Goal: Transaction & Acquisition: Purchase product/service

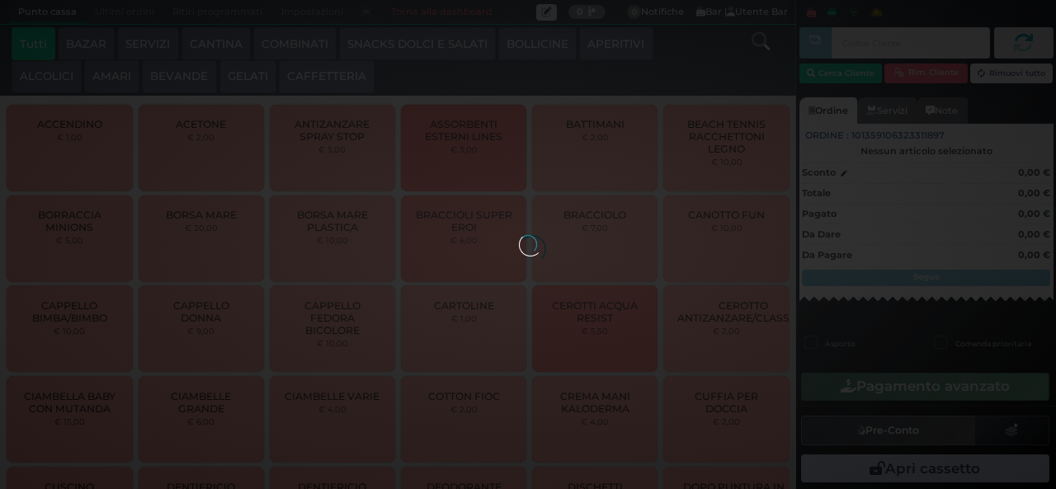
click at [519, 253] on div at bounding box center [528, 244] width 18 height 18
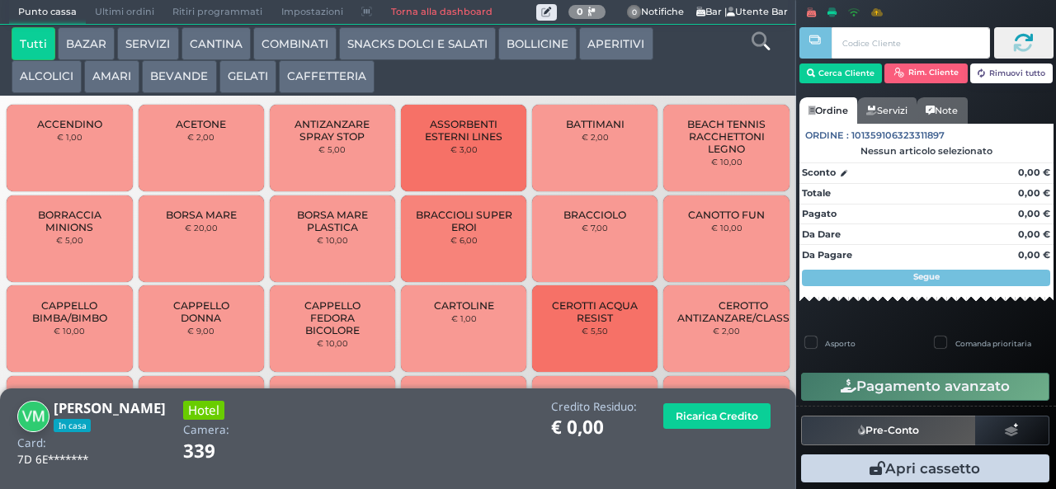
click at [431, 46] on button "SNACKS DOLCI E SALATI" at bounding box center [417, 43] width 157 height 33
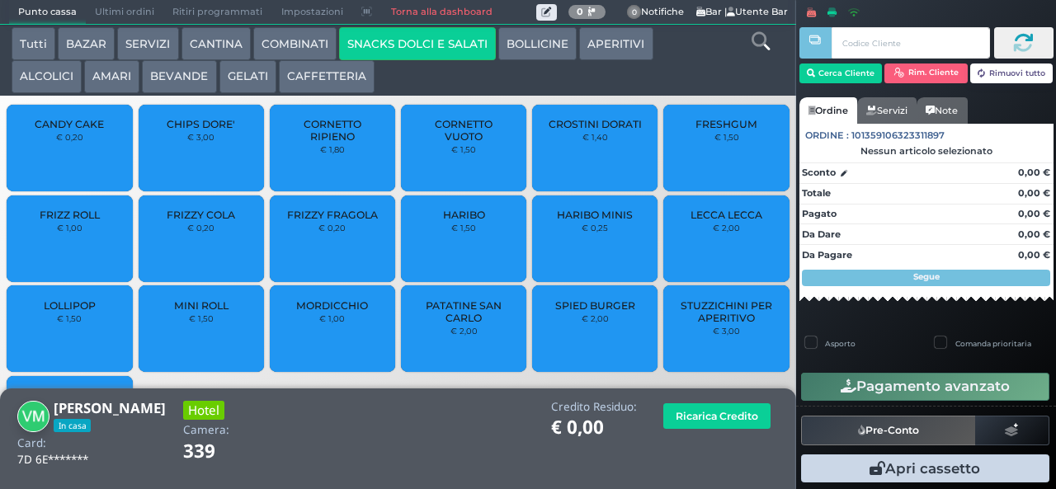
click at [452, 310] on span "PATATINE SAN CARLO" at bounding box center [464, 311] width 98 height 25
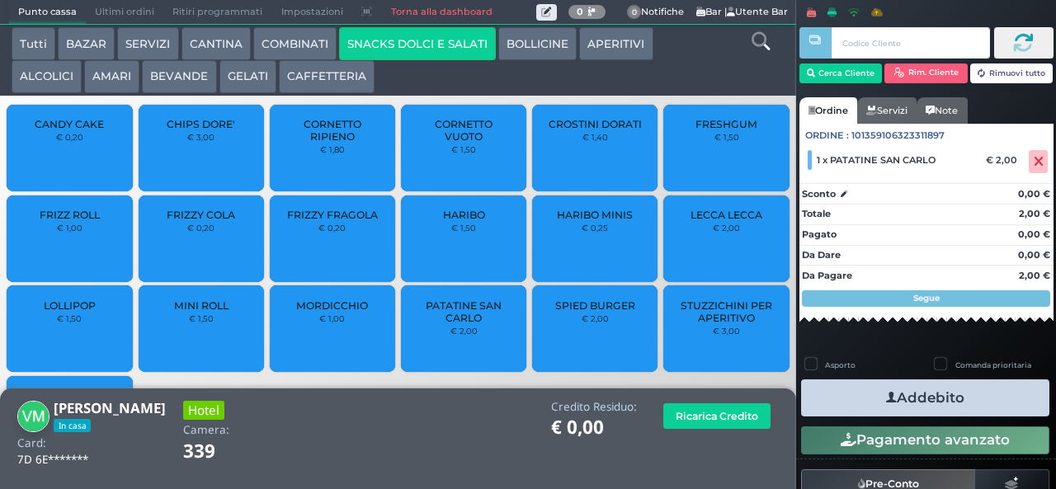
click at [963, 406] on button "Addebito" at bounding box center [925, 397] width 248 height 37
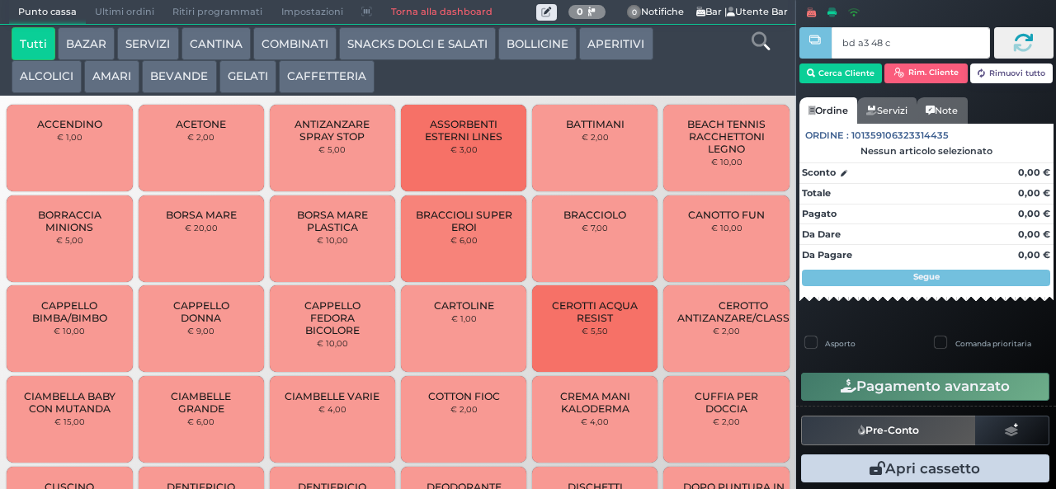
type input "bd a3 48 c3"
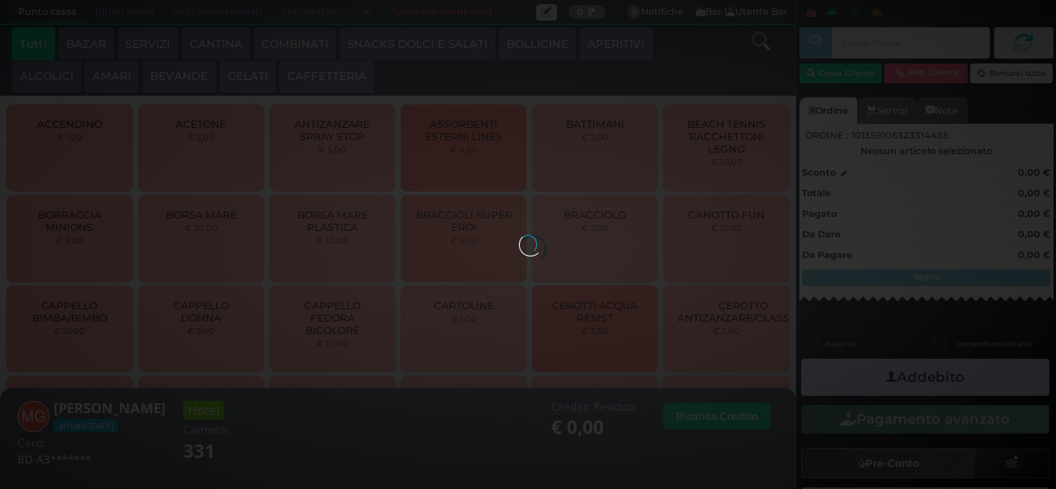
click at [226, 73] on button "GELATI" at bounding box center [247, 76] width 57 height 33
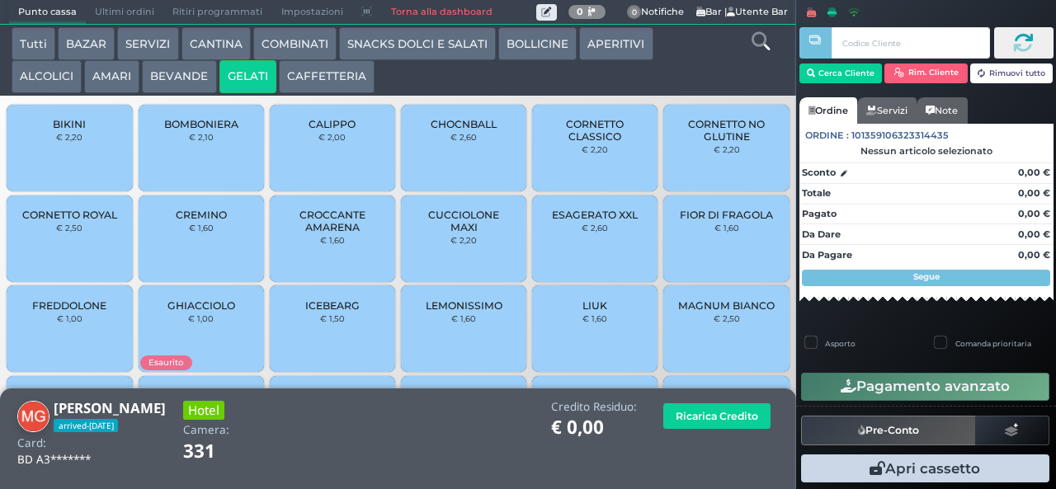
click at [592, 143] on span "CORNETTO CLASSICO" at bounding box center [595, 130] width 98 height 25
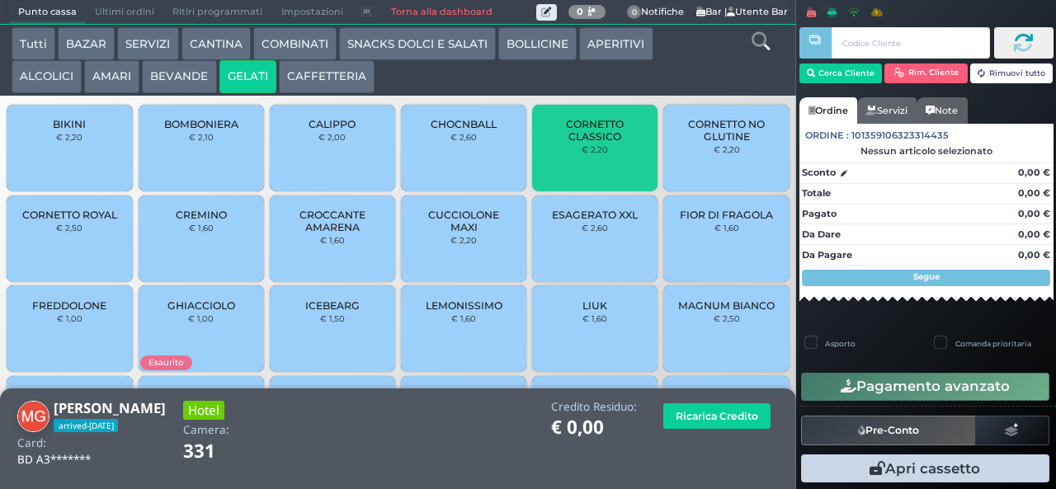
click at [585, 143] on span "CORNETTO CLASSICO" at bounding box center [595, 130] width 98 height 25
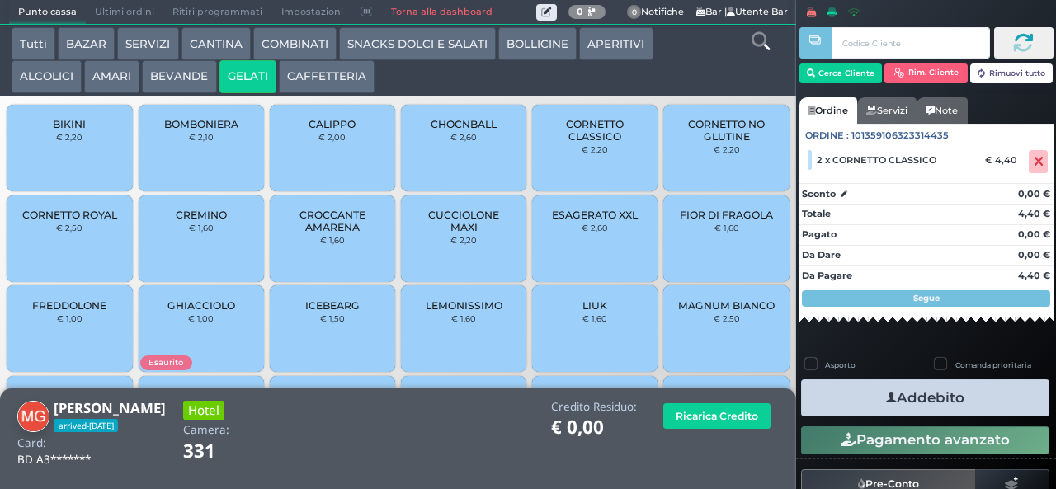
click at [479, 233] on span "CUCCIOLONE MAXI" at bounding box center [464, 221] width 98 height 25
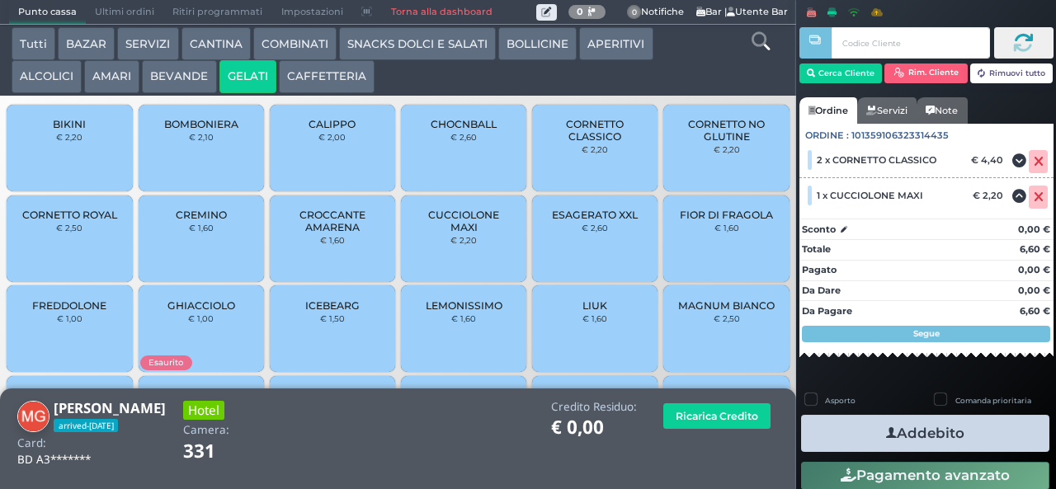
click at [886, 431] on icon "button" at bounding box center [891, 433] width 11 height 17
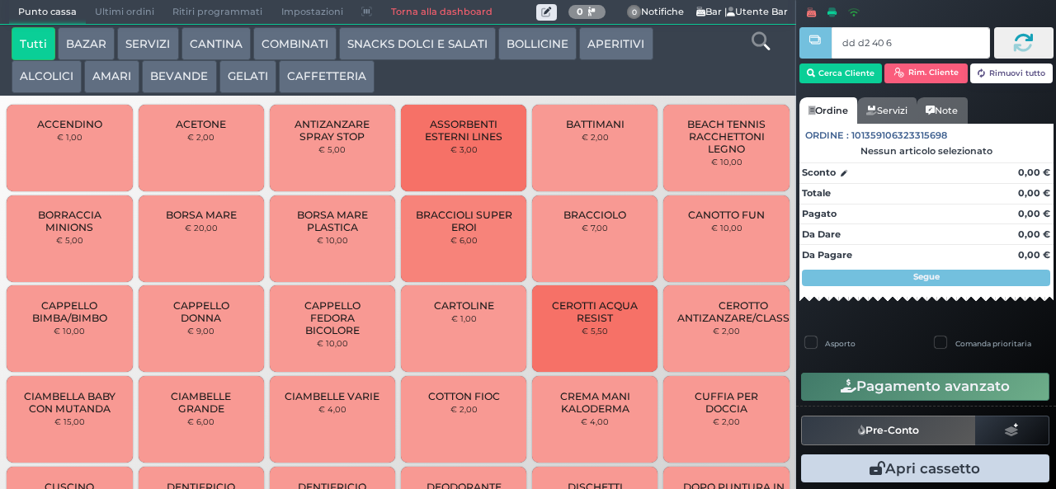
type input "dd d2 40 66"
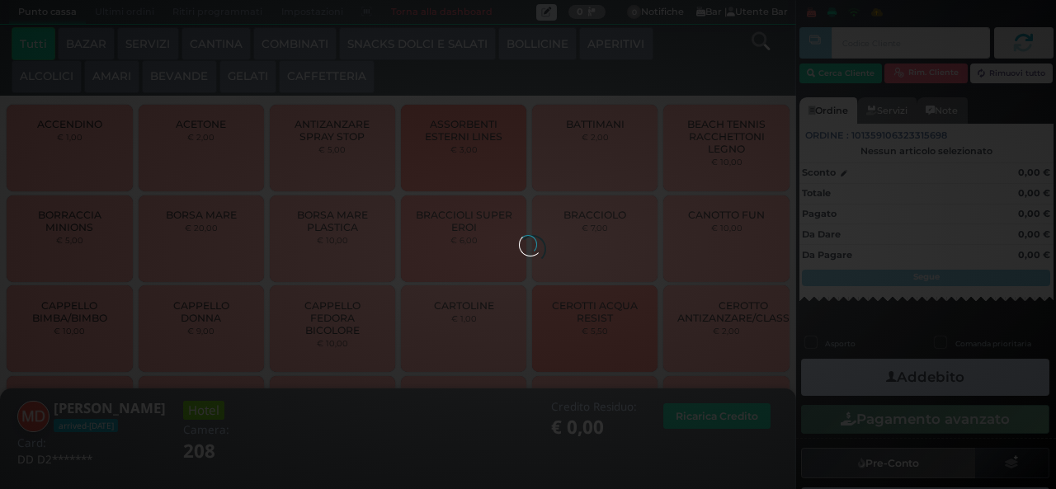
click at [302, 45] on button "COMBINATI" at bounding box center [294, 43] width 83 height 33
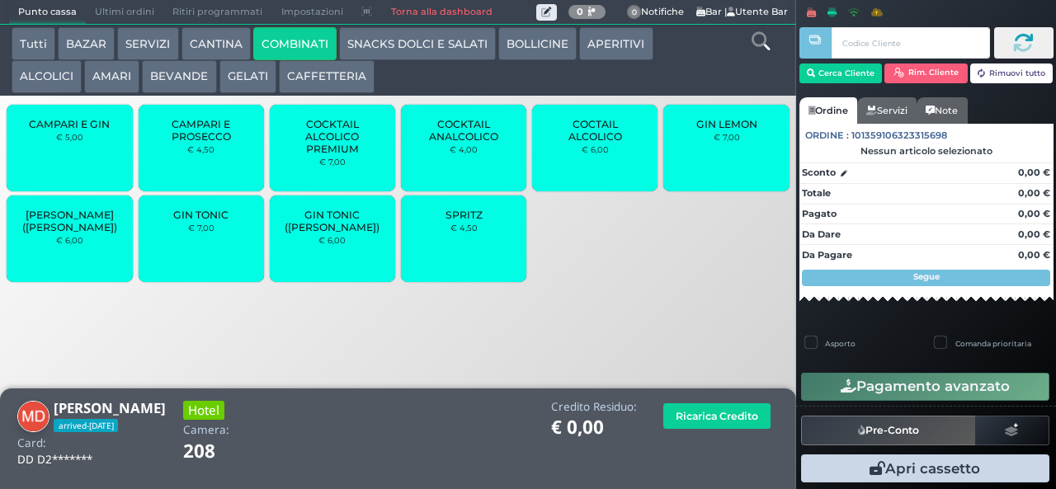
click at [388, 43] on button "SNACKS DOLCI E SALATI" at bounding box center [417, 43] width 157 height 33
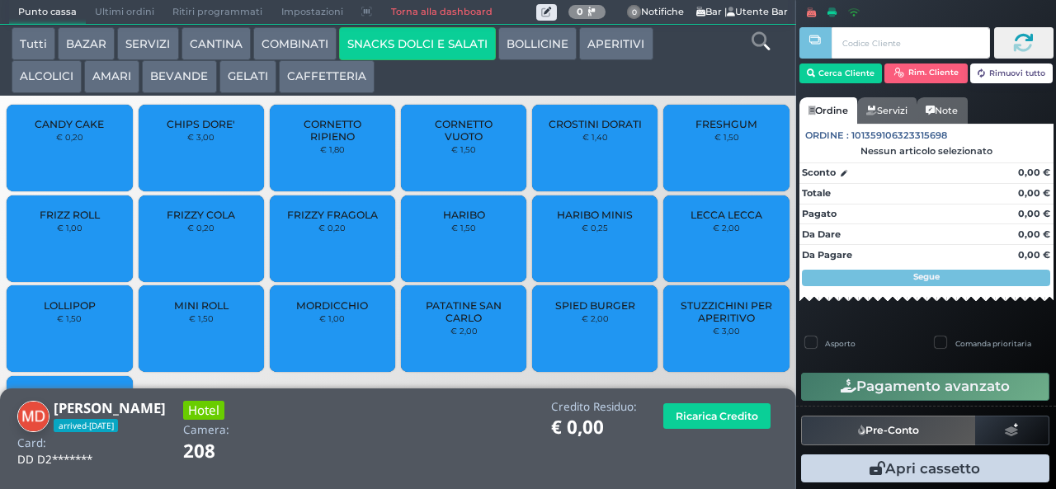
click at [250, 91] on button "GELATI" at bounding box center [247, 76] width 57 height 33
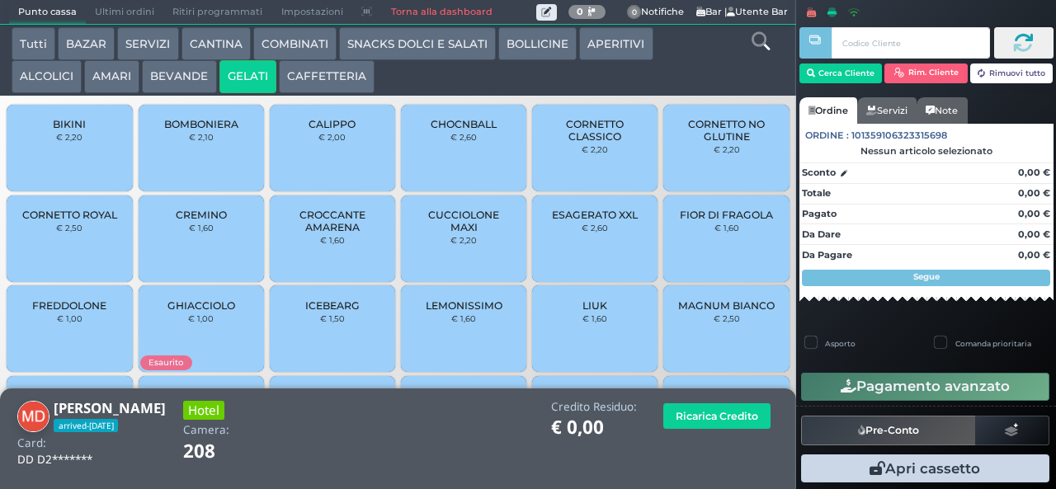
click at [335, 142] on small "€ 2,00" at bounding box center [331, 137] width 27 height 10
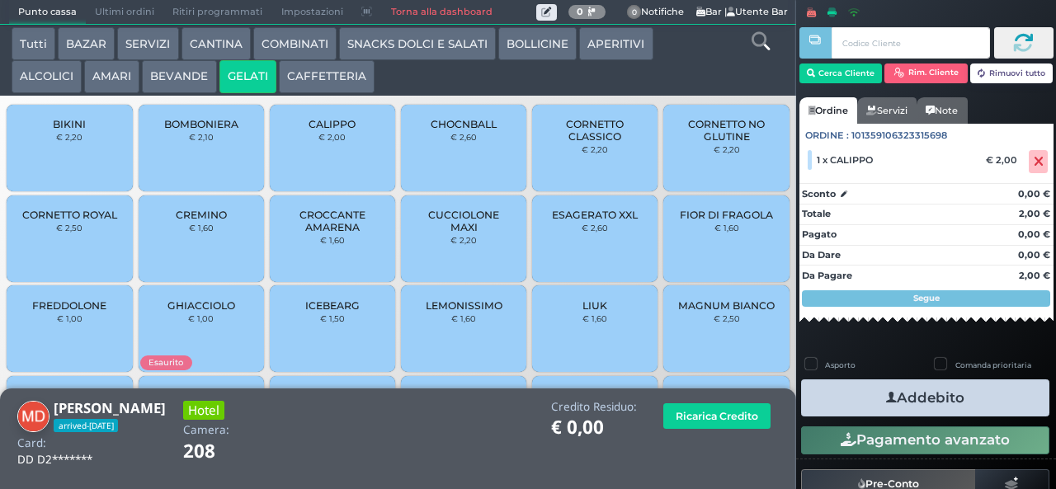
click at [467, 233] on span "CUCCIOLONE MAXI" at bounding box center [464, 221] width 98 height 25
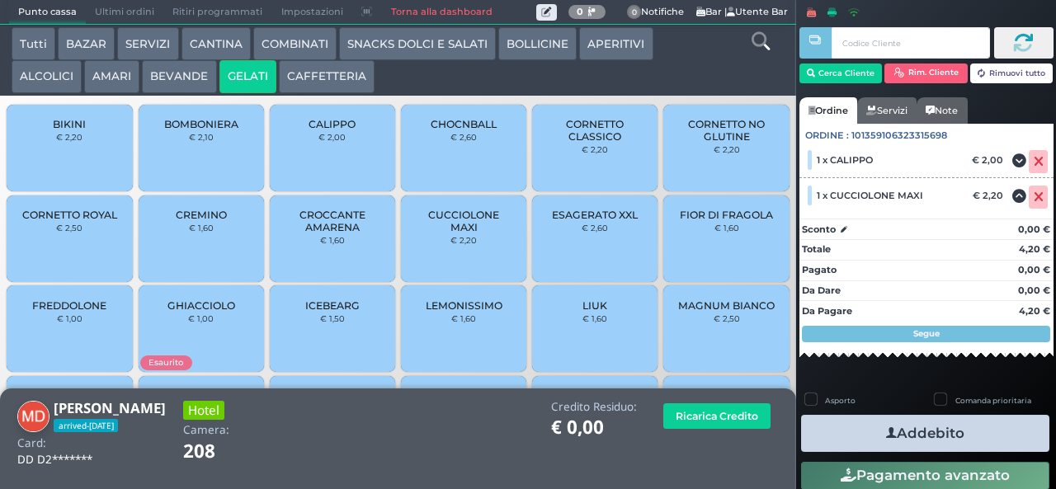
click at [454, 233] on span "CUCCIOLONE MAXI" at bounding box center [464, 221] width 98 height 25
click at [886, 431] on icon "button" at bounding box center [891, 433] width 11 height 17
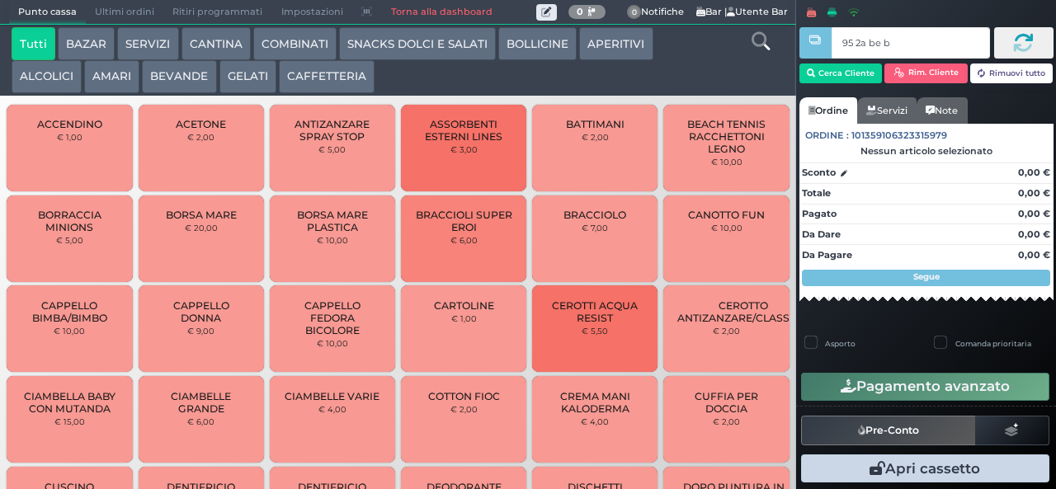
type input "95 2a be b9"
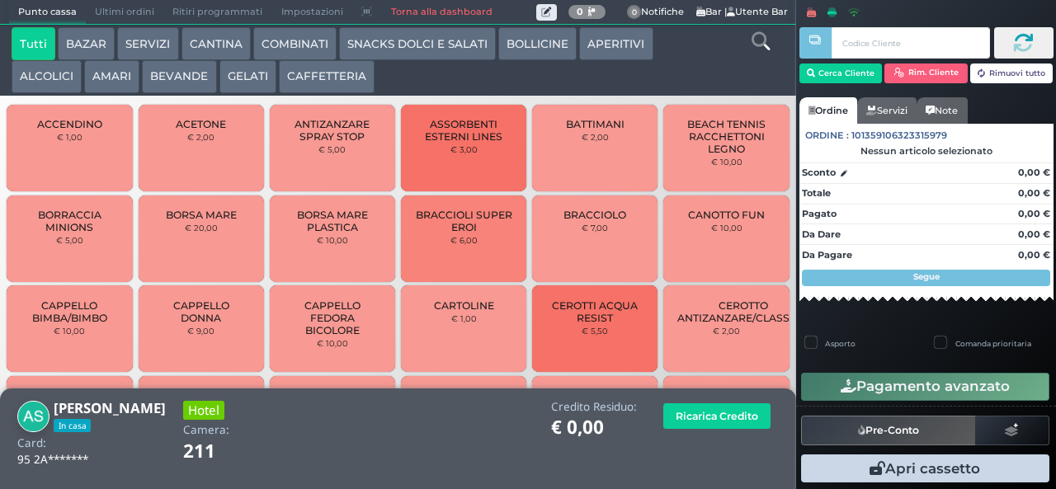
click at [244, 73] on button "GELATI" at bounding box center [247, 76] width 57 height 33
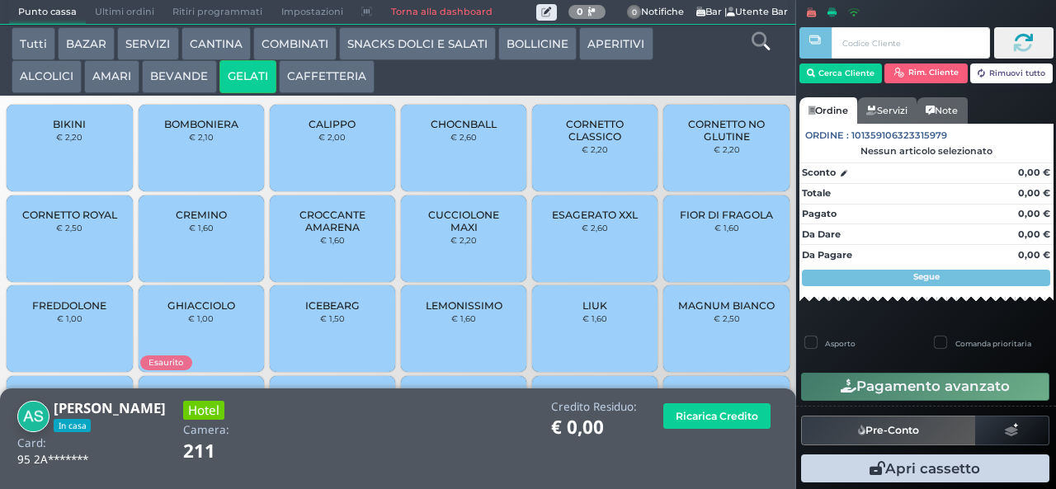
click at [92, 221] on span "CORNETTO ROYAL" at bounding box center [69, 215] width 95 height 12
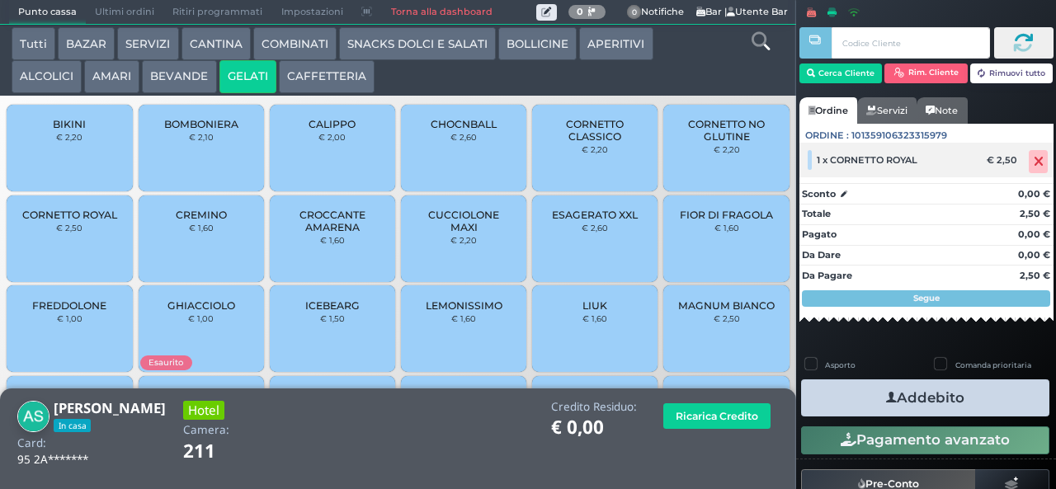
click at [1034, 162] on icon at bounding box center [1039, 162] width 10 height 1
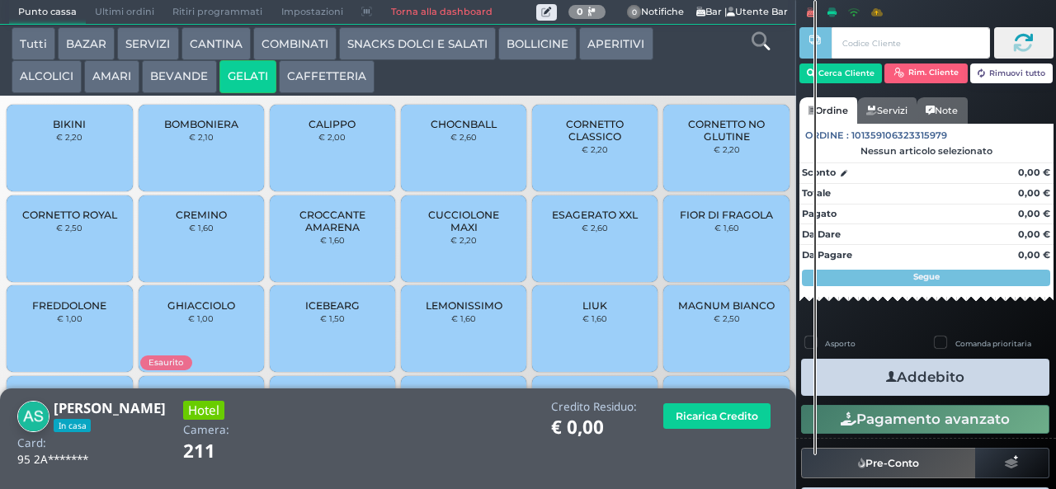
click at [212, 221] on span "CREMINO" at bounding box center [201, 215] width 51 height 12
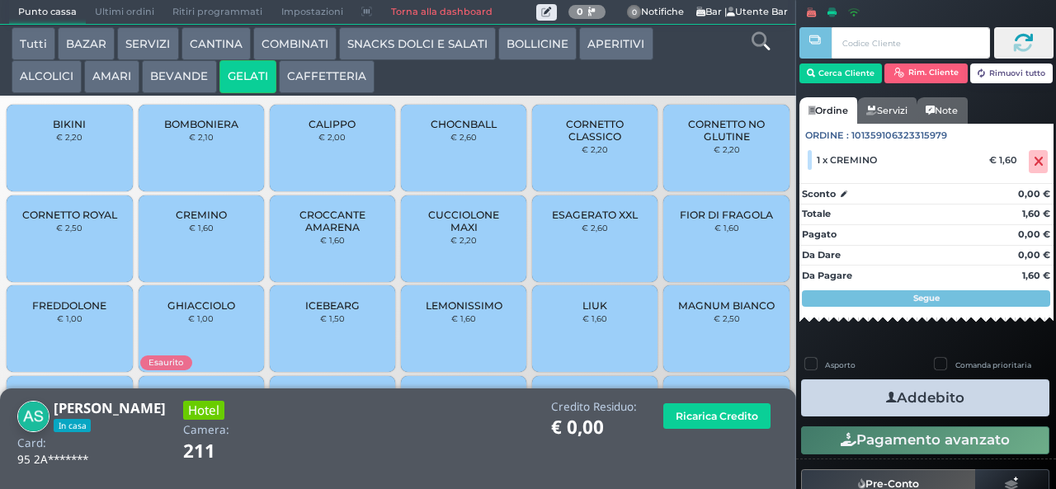
click at [944, 392] on button "Addebito" at bounding box center [925, 397] width 248 height 37
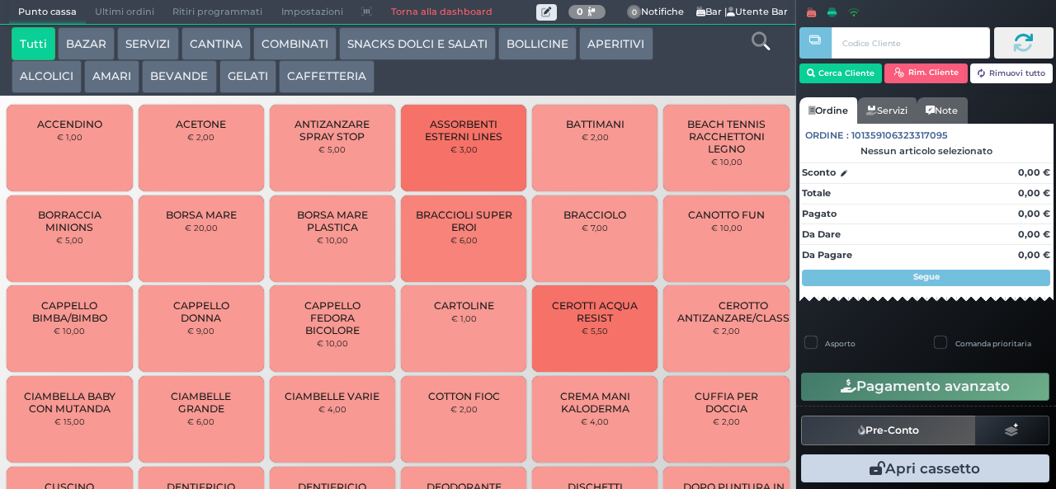
click at [175, 71] on button "BEVANDE" at bounding box center [179, 76] width 74 height 33
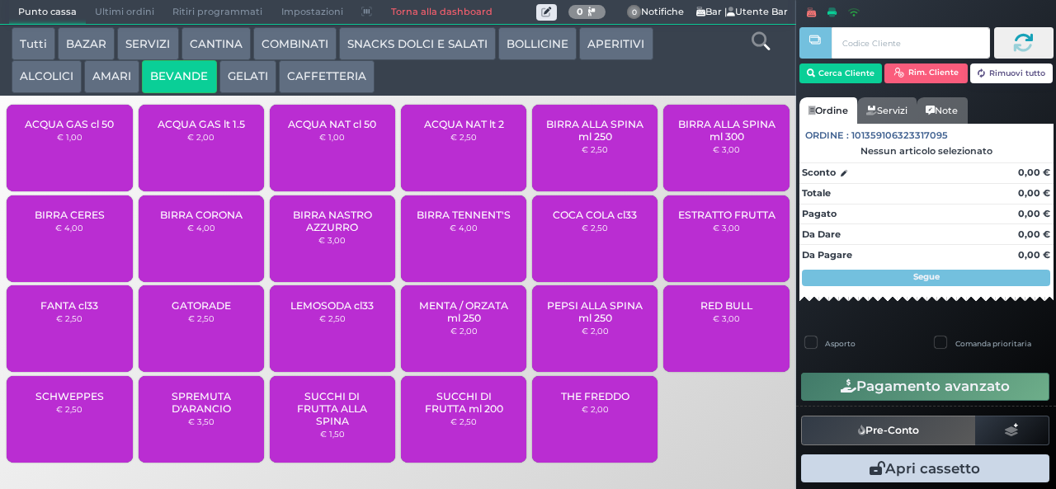
click at [444, 130] on span "ACQUA NAT lt 2" at bounding box center [464, 124] width 80 height 12
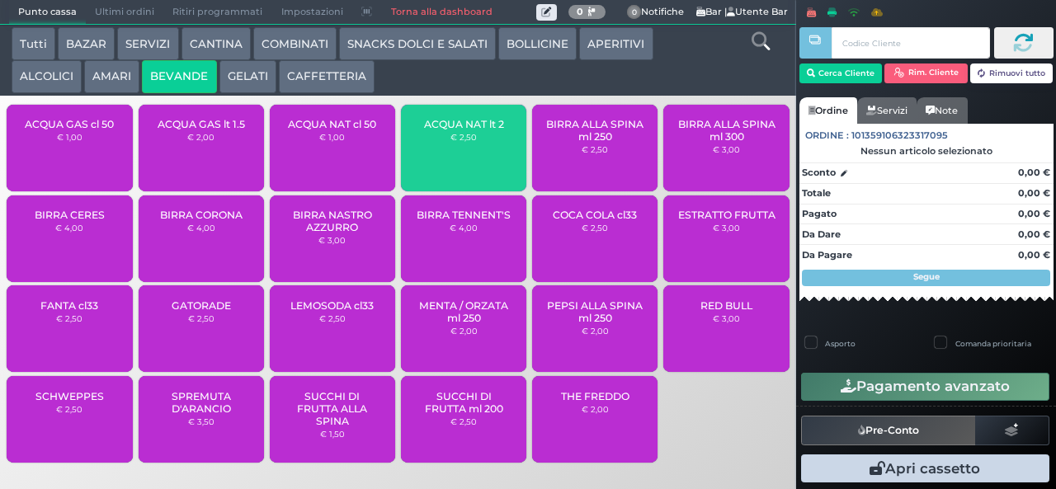
click at [456, 130] on span "ACQUA NAT lt 2" at bounding box center [464, 124] width 80 height 12
click at [460, 130] on span "ACQUA NAT lt 2" at bounding box center [464, 124] width 80 height 12
click at [469, 130] on span "ACQUA NAT lt 2" at bounding box center [464, 124] width 80 height 12
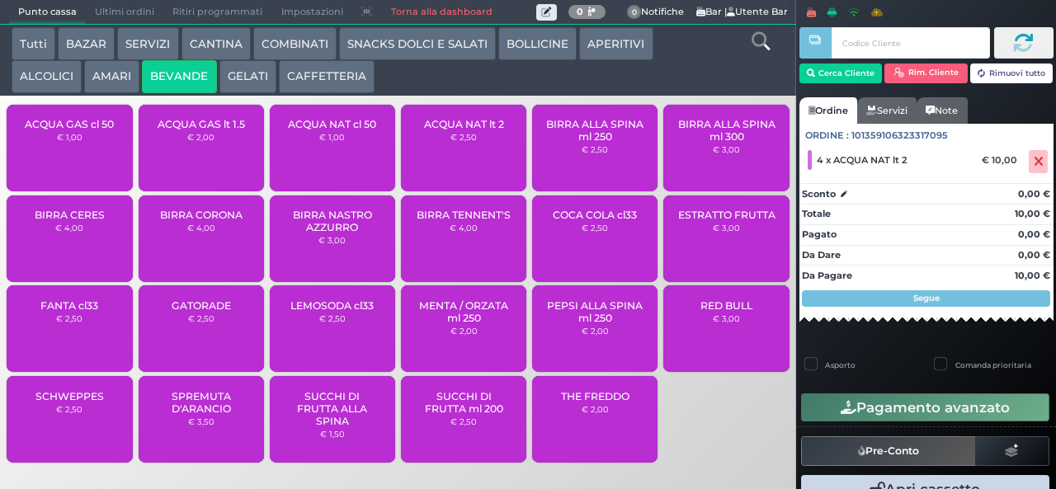
click at [500, 130] on span "ACQUA NAT lt 2" at bounding box center [464, 124] width 80 height 12
click at [335, 130] on span "ACQUA NAT cl 50" at bounding box center [332, 124] width 88 height 12
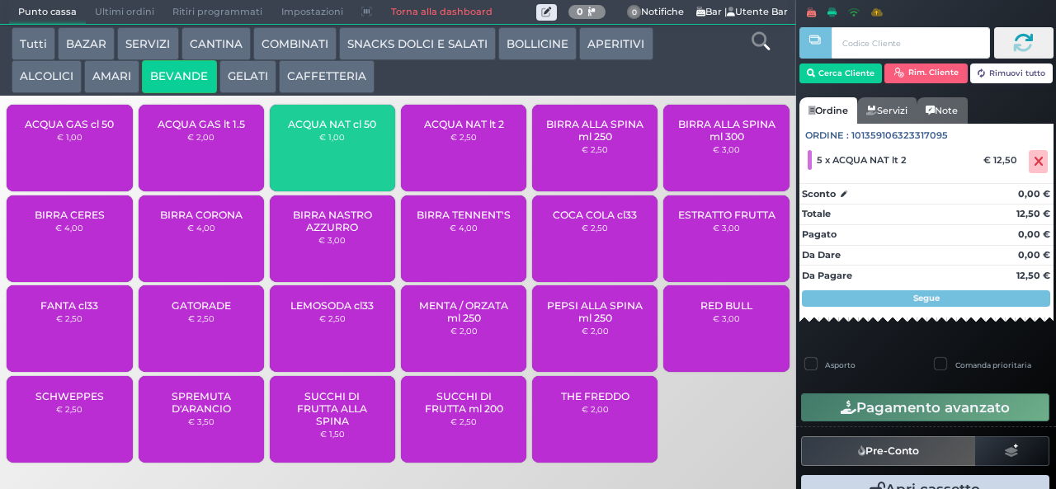
click at [335, 130] on span "ACQUA NAT cl 50" at bounding box center [332, 124] width 88 height 12
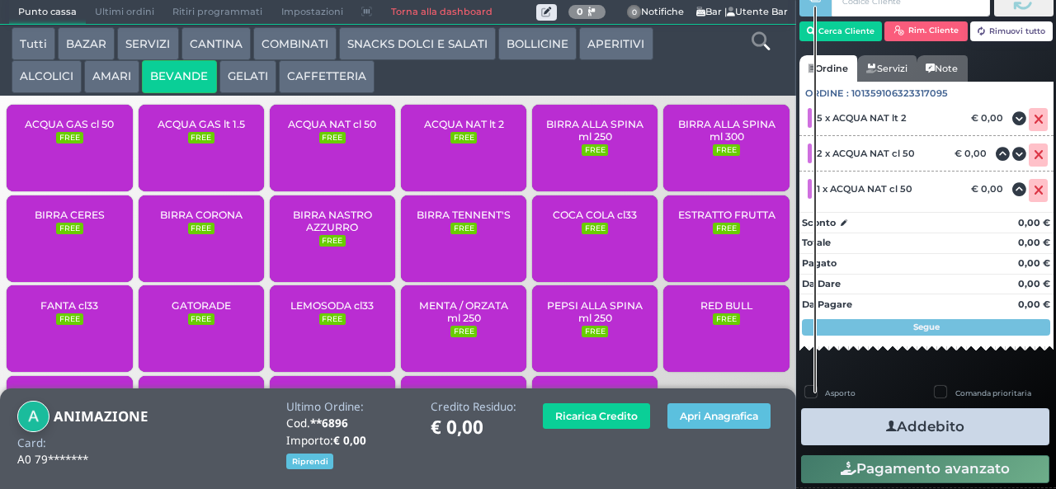
scroll to position [73, 0]
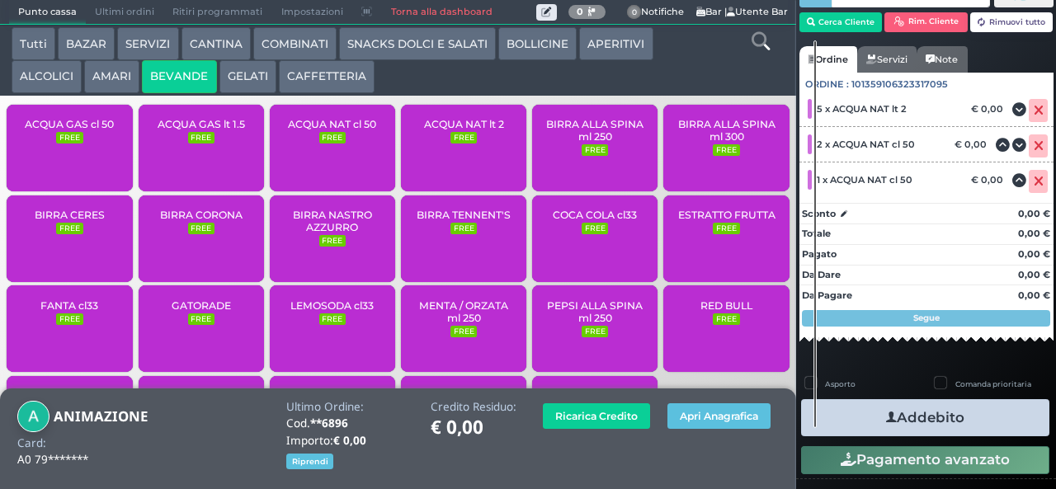
click at [886, 416] on icon "button" at bounding box center [891, 417] width 11 height 17
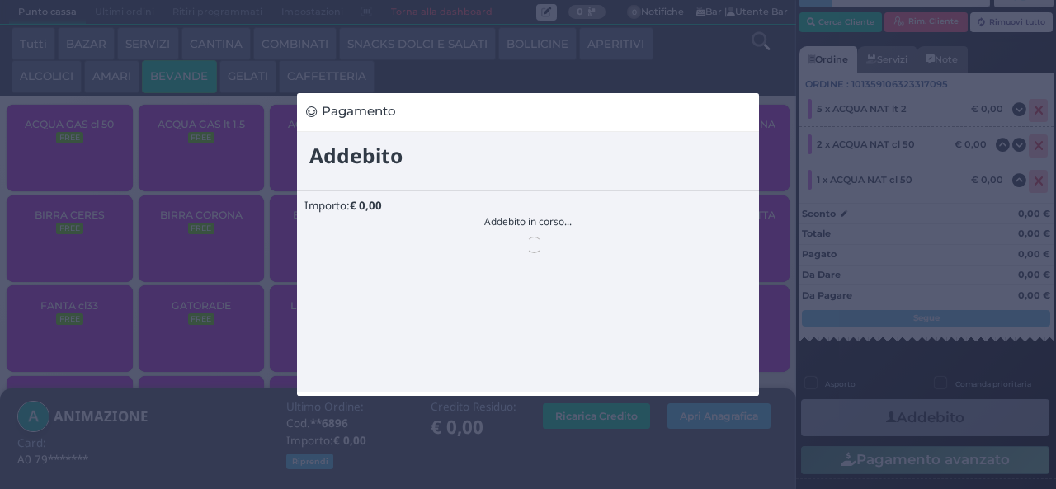
scroll to position [0, 0]
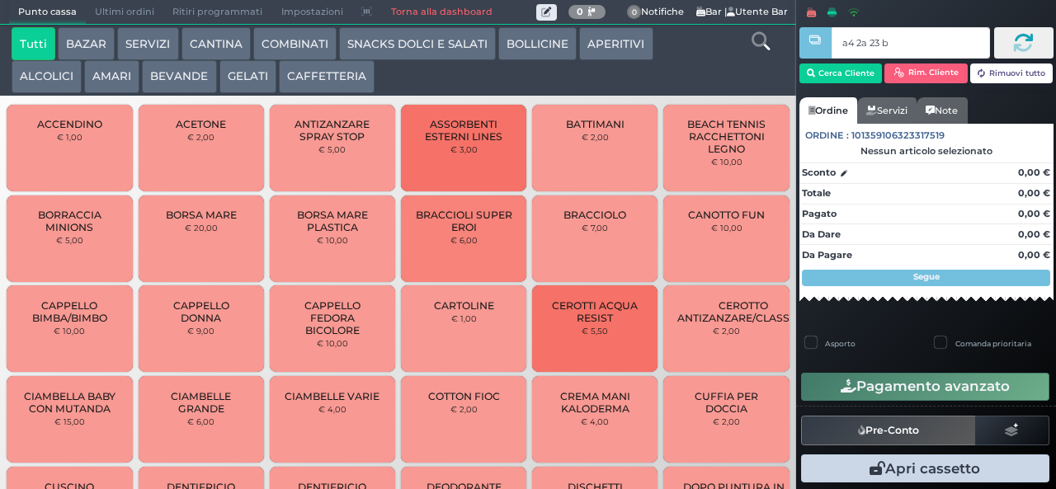
type input "a4 2a 23 b3"
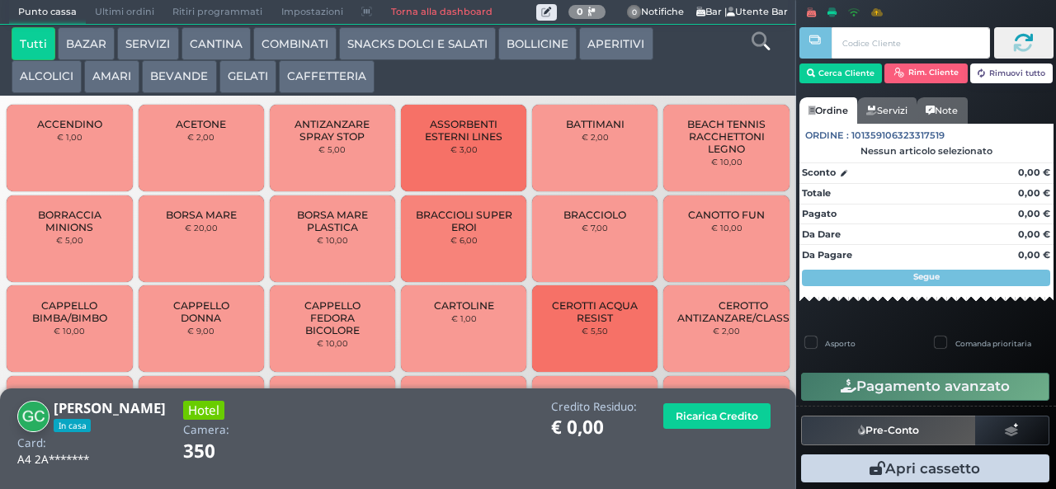
click at [293, 43] on button "COMBINATI" at bounding box center [294, 43] width 83 height 33
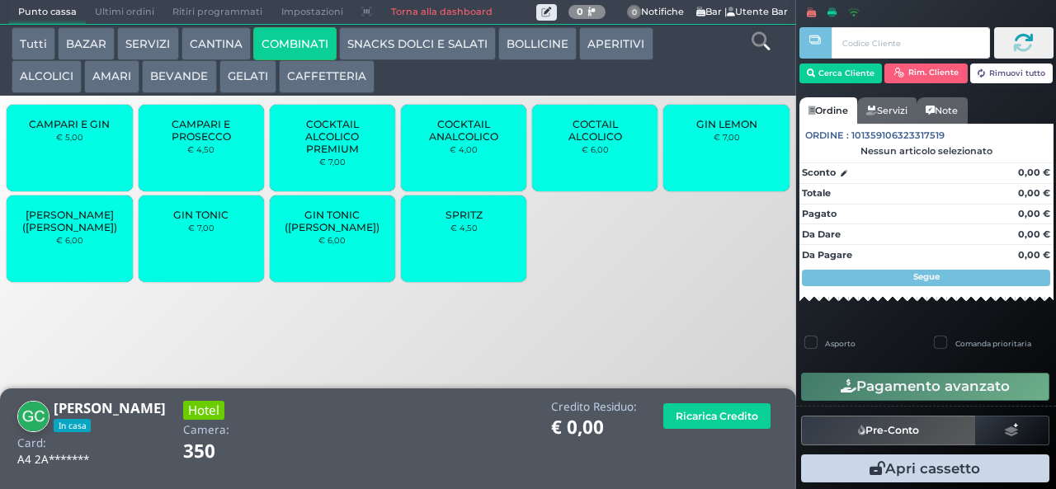
click at [448, 255] on div "SPRITZ € 4,50" at bounding box center [463, 238] width 125 height 87
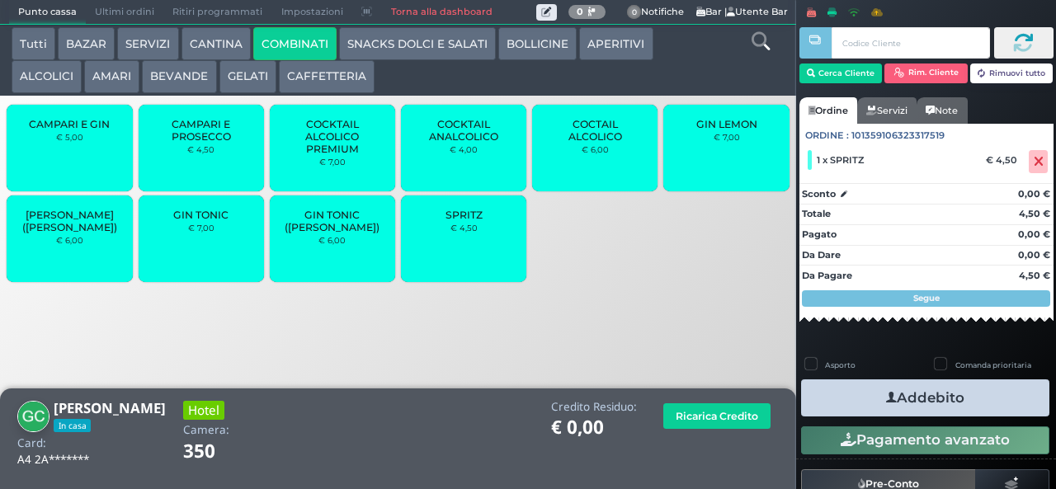
click at [617, 45] on button "APERITIVI" at bounding box center [615, 43] width 73 height 33
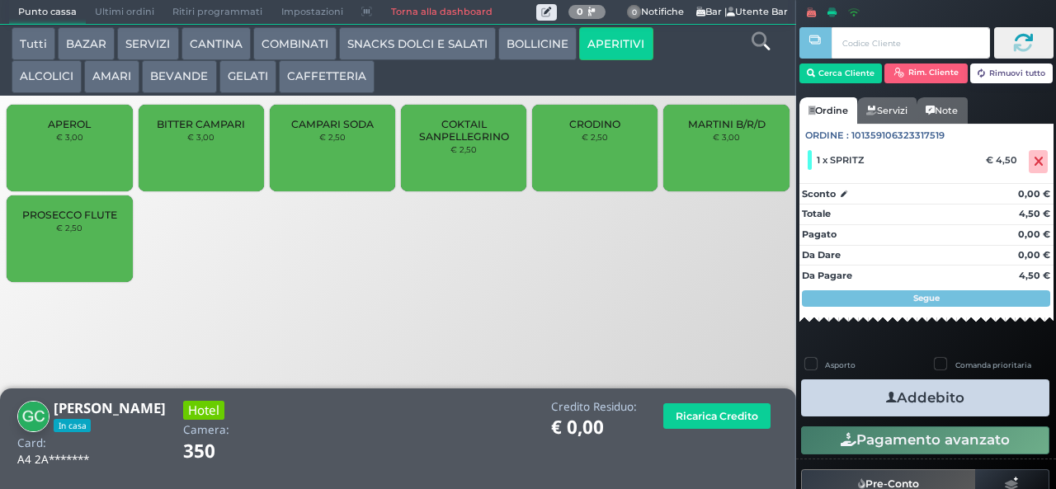
click at [79, 252] on div "PROSECCO FLUTE € 2,50" at bounding box center [69, 238] width 125 height 87
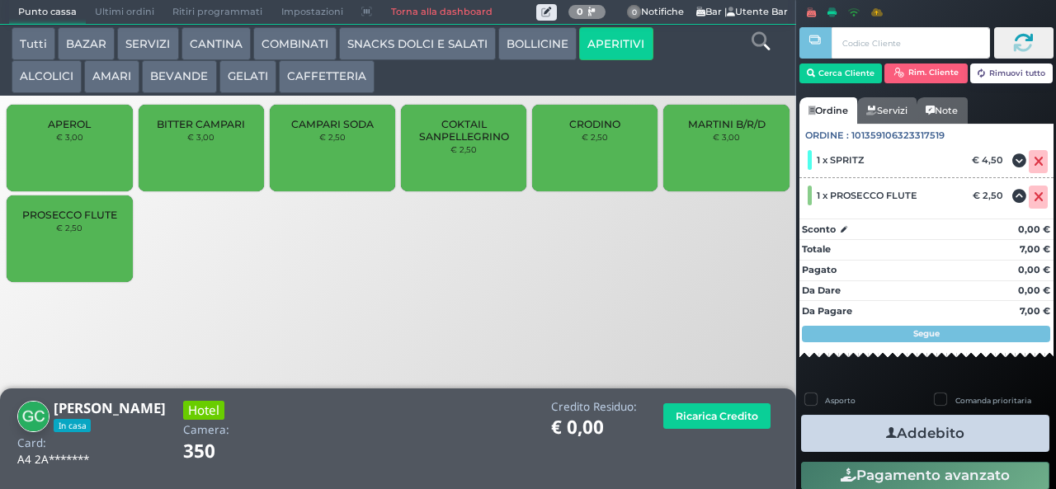
click at [853, 420] on button "Addebito" at bounding box center [925, 433] width 248 height 37
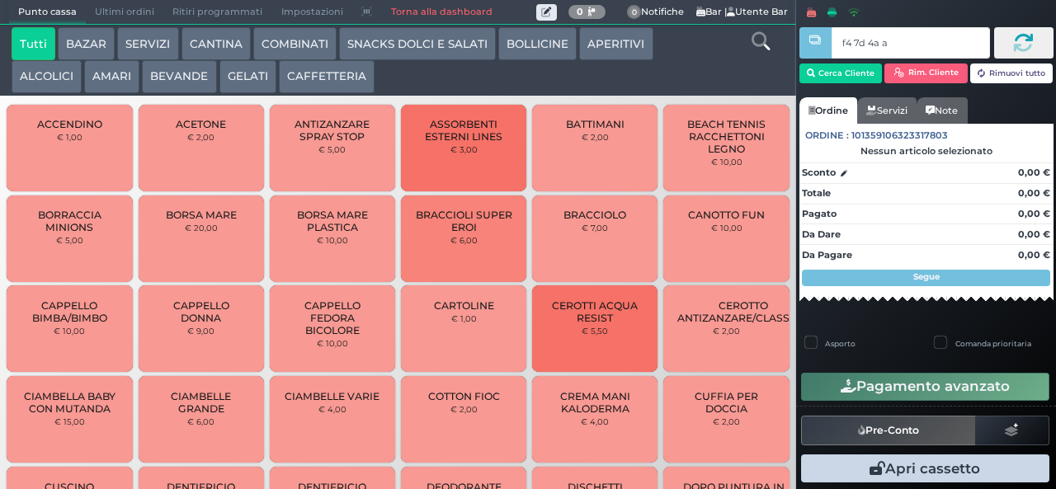
type input "f4 7d 4a af"
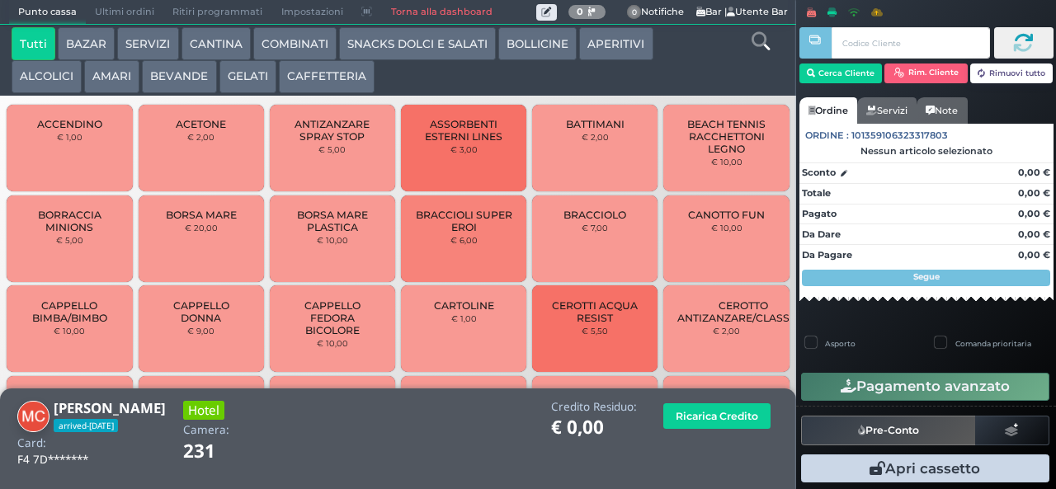
click at [243, 80] on button "GELATI" at bounding box center [247, 76] width 57 height 33
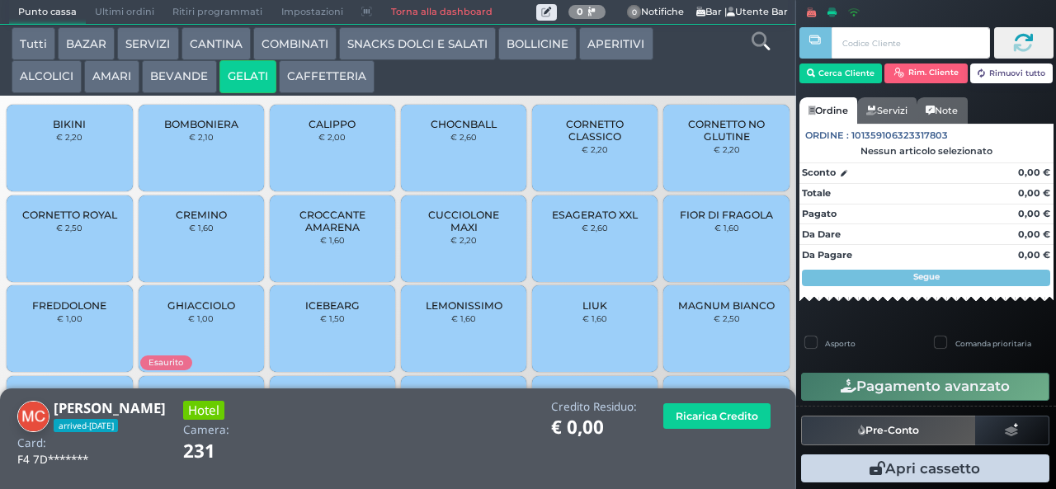
click at [212, 221] on span "CREMINO" at bounding box center [201, 215] width 51 height 12
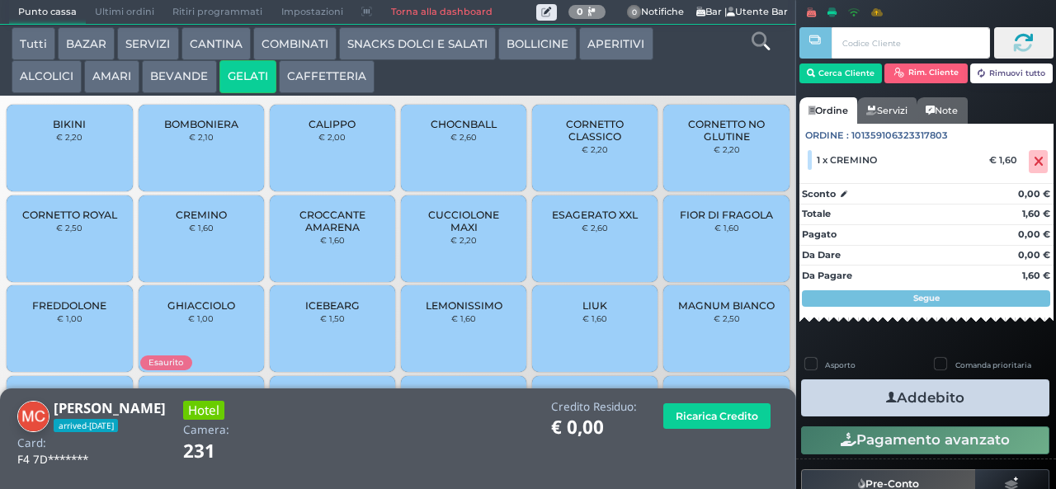
click at [886, 404] on icon "button" at bounding box center [891, 397] width 11 height 17
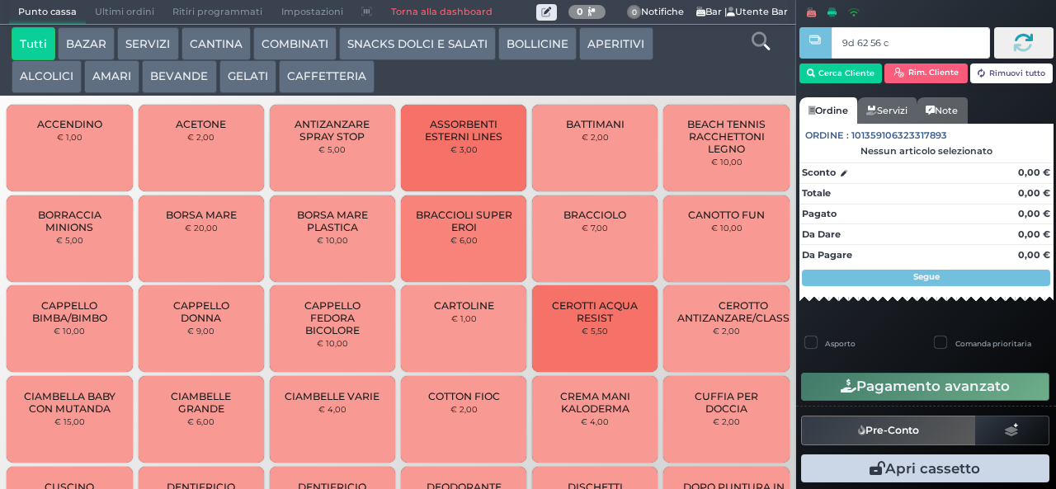
type input "9d 62 56 c3"
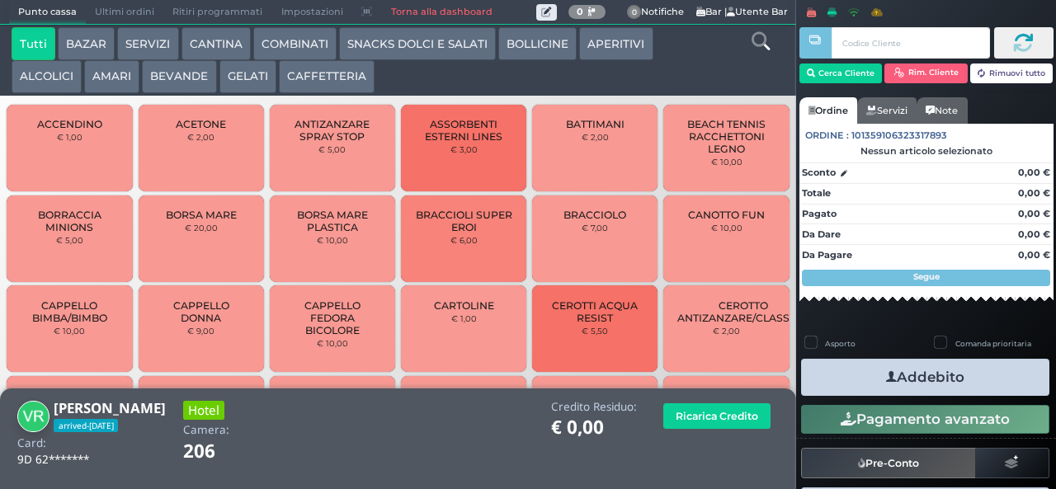
click at [631, 59] on button "APERITIVI" at bounding box center [615, 43] width 73 height 33
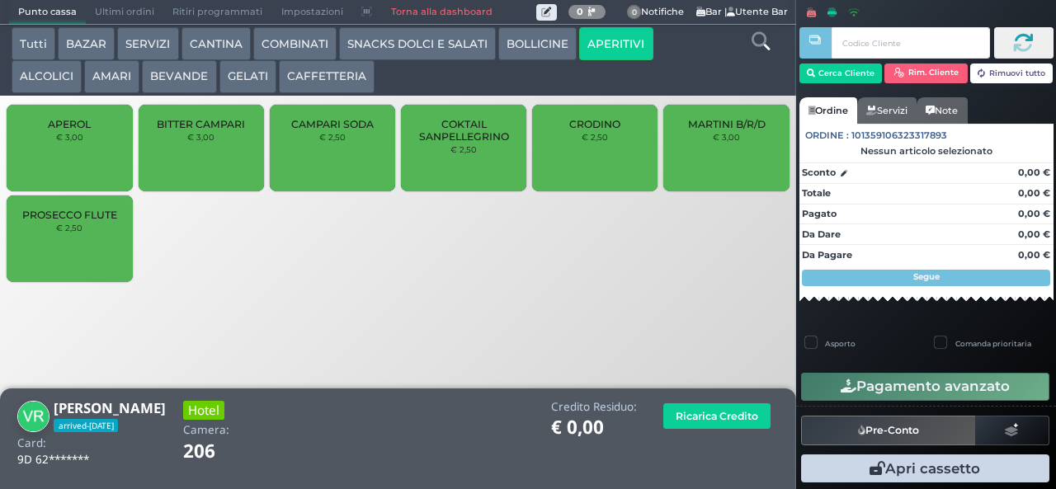
click at [469, 185] on div "COKTAIL SANPELLEGRINO € 2,50" at bounding box center [463, 148] width 125 height 87
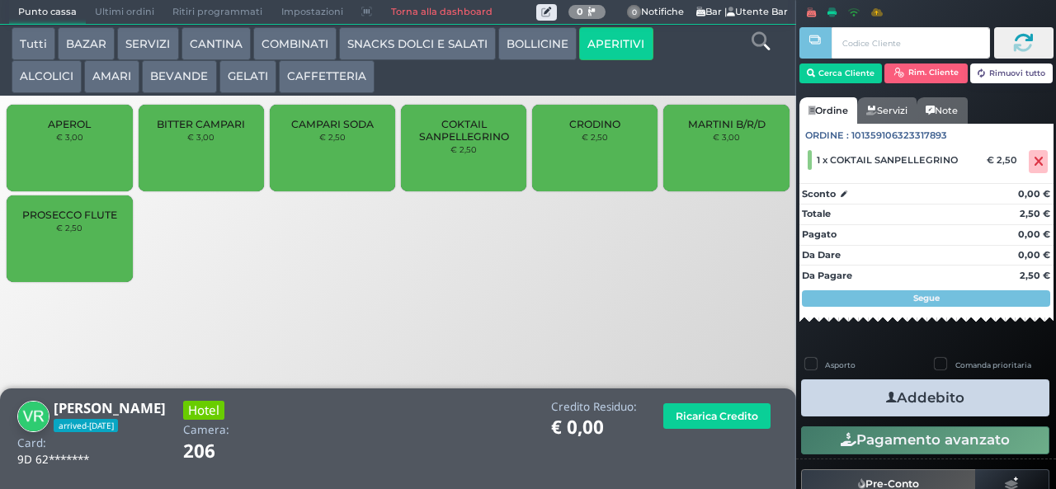
click at [589, 175] on div "CRODINO € 2,50" at bounding box center [594, 148] width 125 height 87
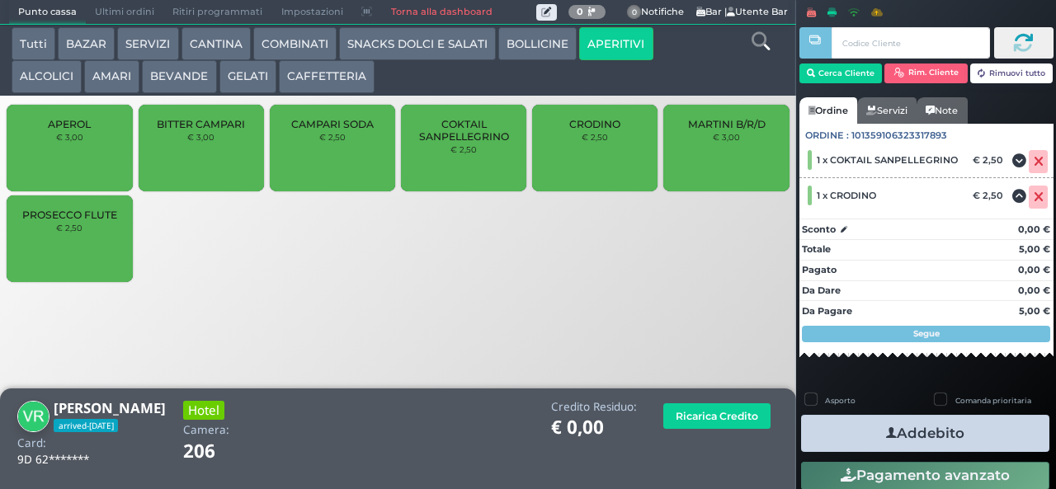
click at [910, 422] on button "Addebito" at bounding box center [925, 433] width 248 height 37
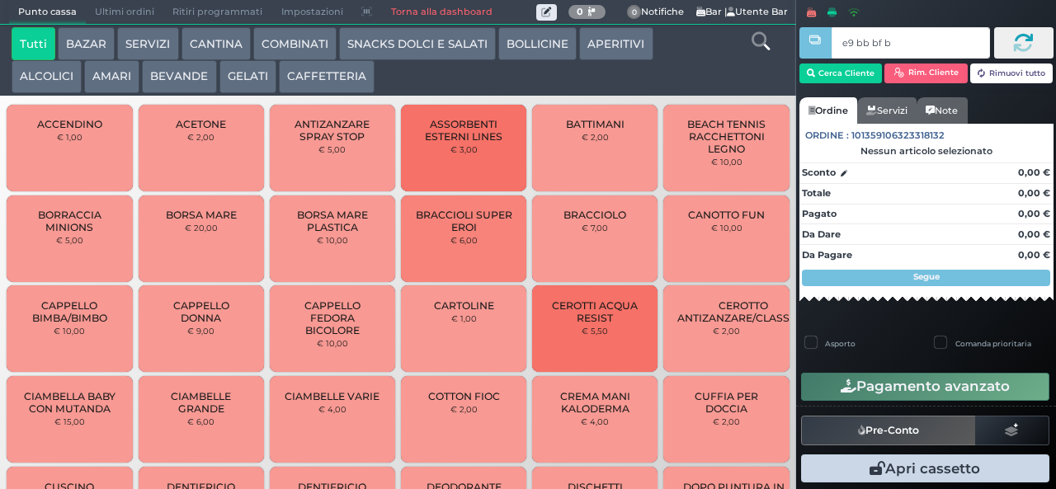
type input "e9 bb bf b9"
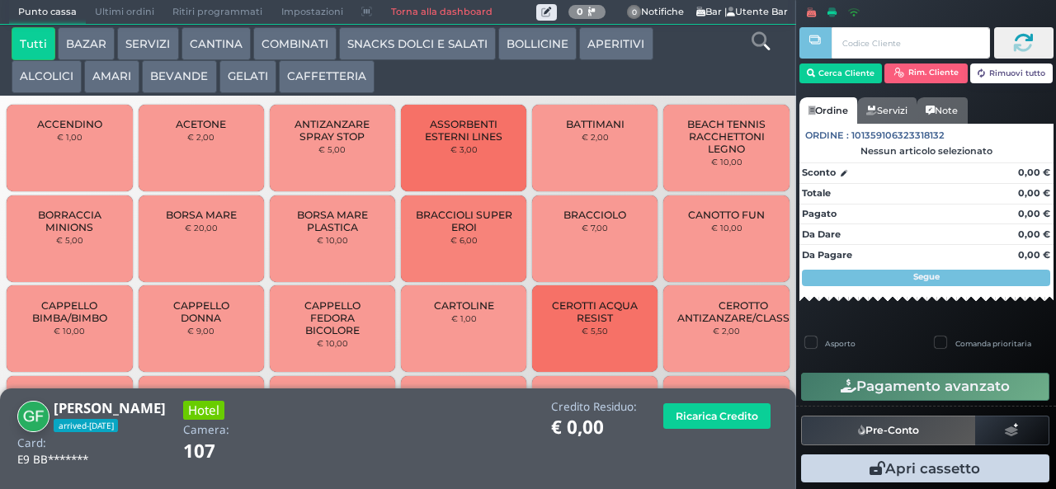
click at [635, 43] on button "APERITIVI" at bounding box center [615, 43] width 73 height 33
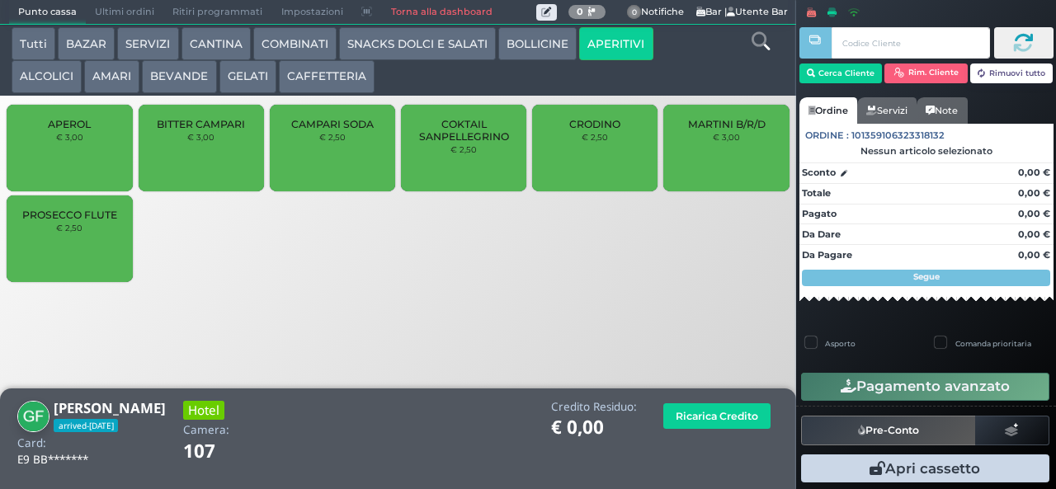
click at [82, 220] on span "PROSECCO FLUTE" at bounding box center [69, 215] width 95 height 12
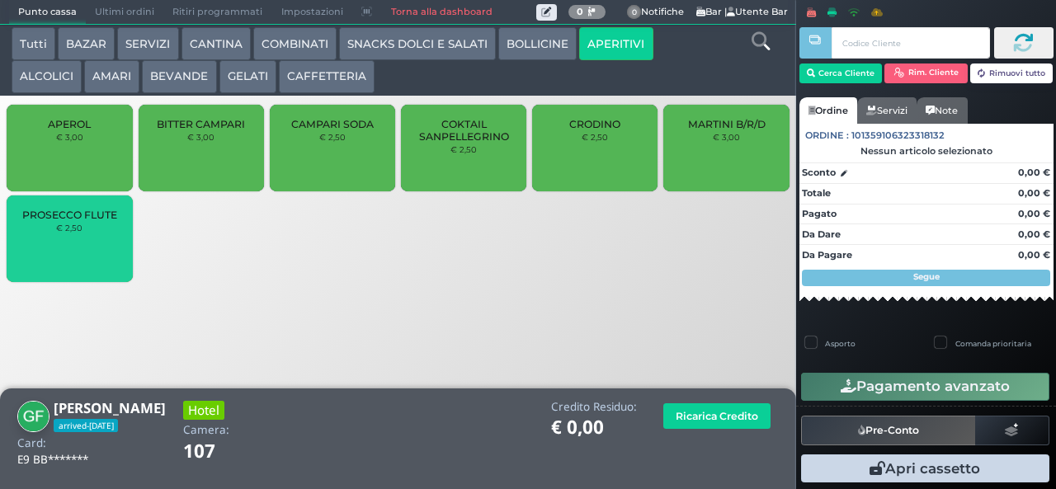
click at [63, 221] on span "PROSECCO FLUTE" at bounding box center [69, 215] width 95 height 12
click at [56, 221] on span "PROSECCO FLUTE" at bounding box center [69, 215] width 95 height 12
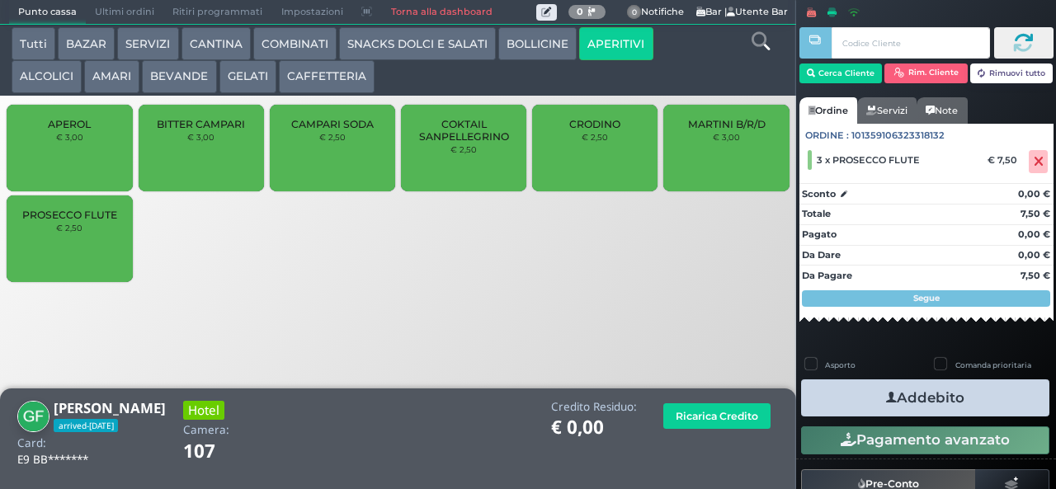
click at [973, 404] on button "Addebito" at bounding box center [925, 397] width 248 height 37
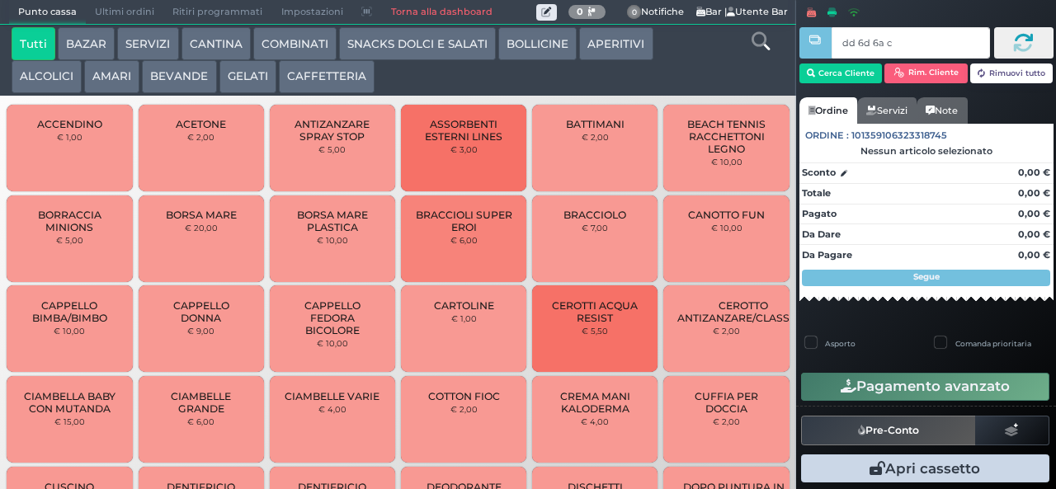
type input "dd 6d 6a c3"
click at [448, 37] on button "SNACKS DOLCI E SALATI" at bounding box center [417, 43] width 157 height 33
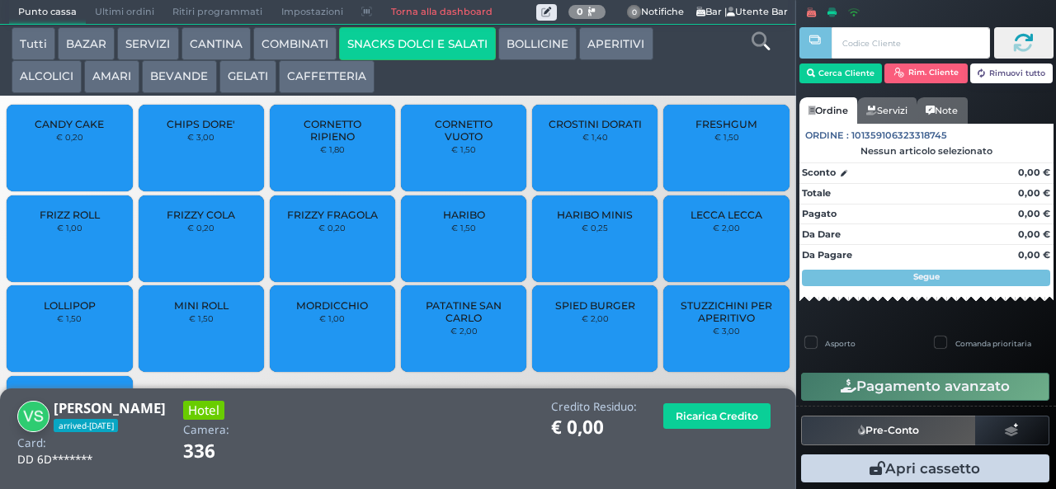
click at [469, 324] on span "PATATINE SAN CARLO" at bounding box center [464, 311] width 98 height 25
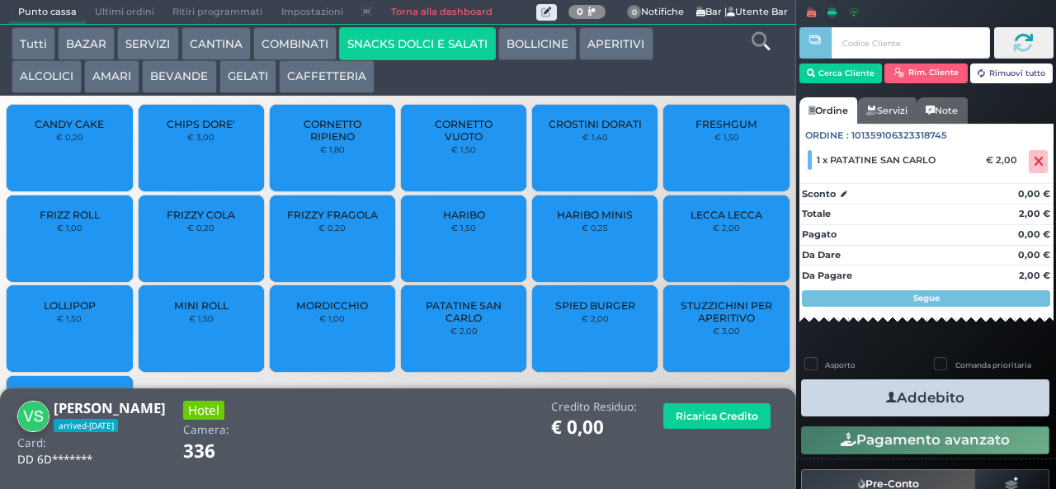
click at [886, 397] on icon "button" at bounding box center [891, 397] width 11 height 17
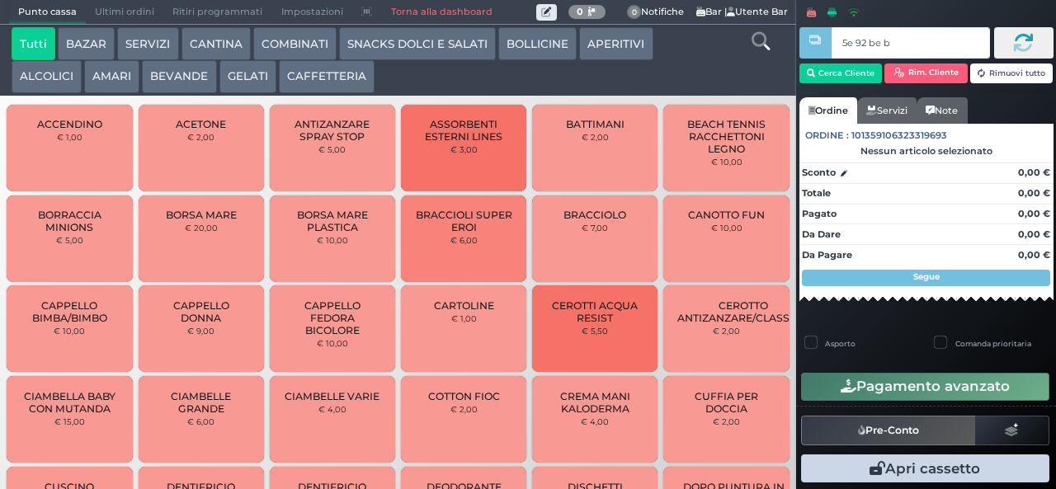
type input "5e 92 be b9"
click at [258, 74] on button "GELATI" at bounding box center [247, 76] width 57 height 33
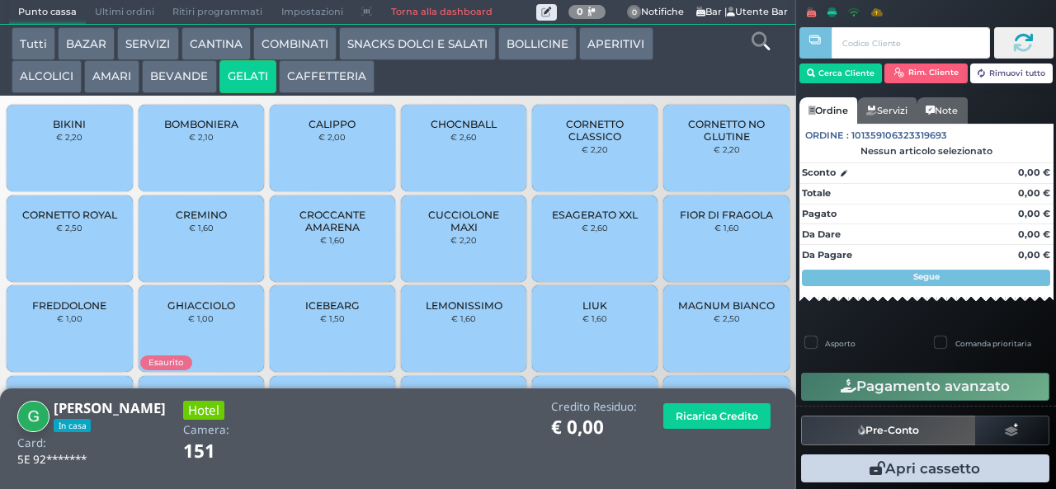
click at [475, 231] on span "CUCCIOLONE MAXI" at bounding box center [464, 221] width 98 height 25
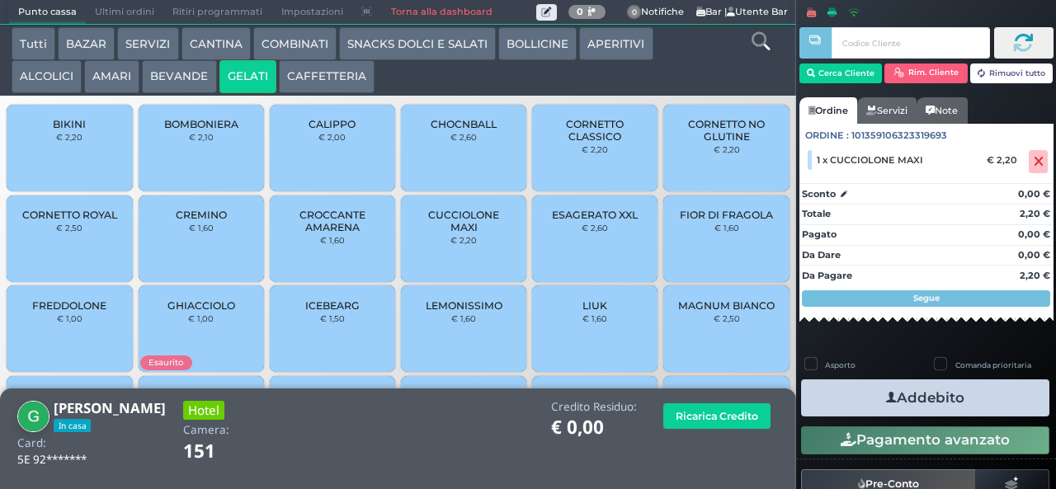
click at [939, 404] on button "Addebito" at bounding box center [925, 397] width 248 height 37
